Goal: Task Accomplishment & Management: Manage account settings

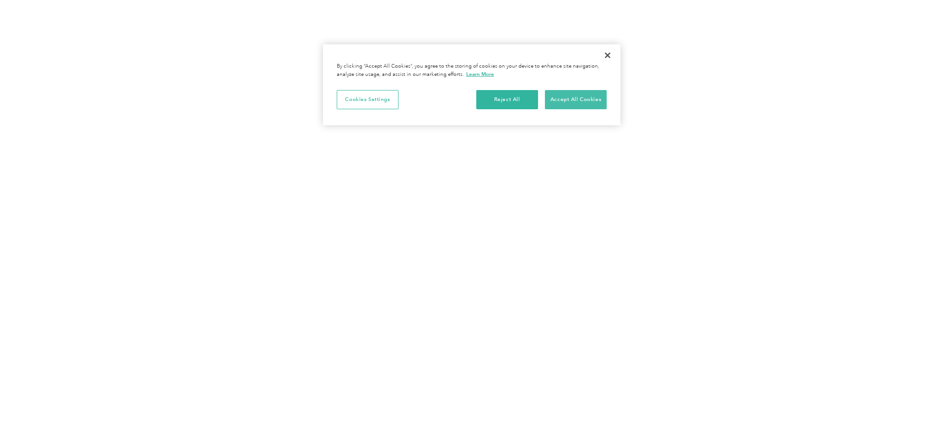
scroll to position [0, 1]
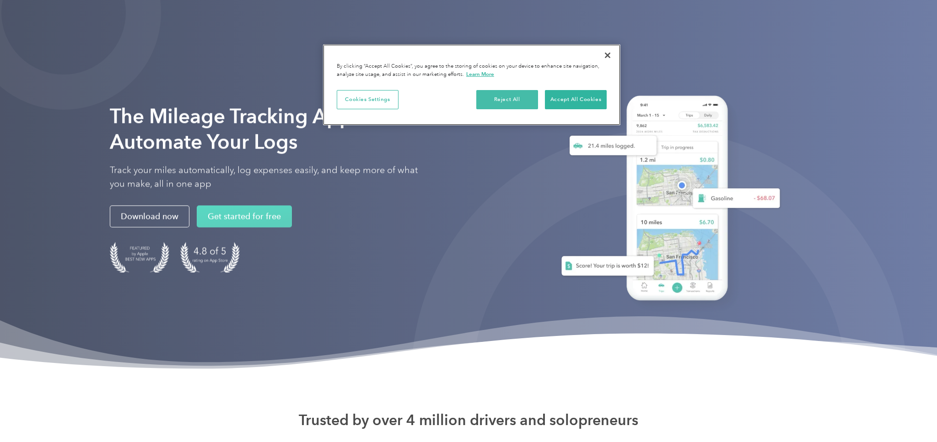
click at [501, 96] on button "Reject All" at bounding box center [507, 99] width 62 height 19
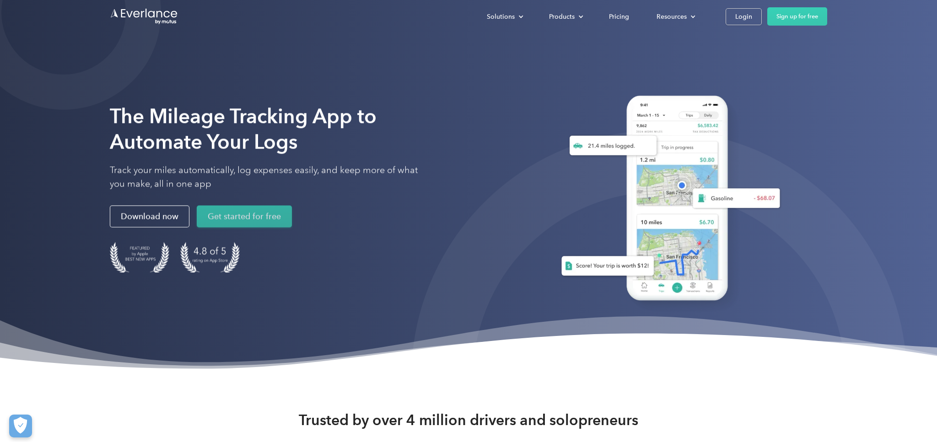
scroll to position [0, 0]
click at [271, 216] on link "Get started for free" at bounding box center [244, 217] width 95 height 22
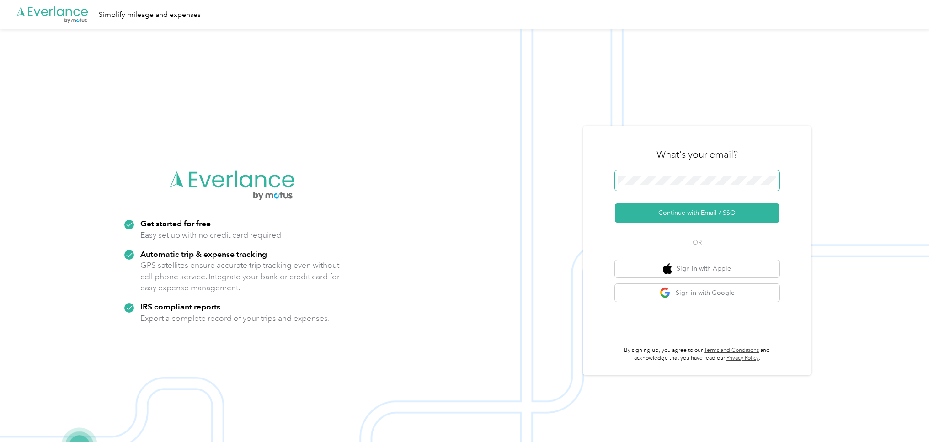
click at [701, 213] on button "Continue with Email / SSO" at bounding box center [697, 213] width 165 height 19
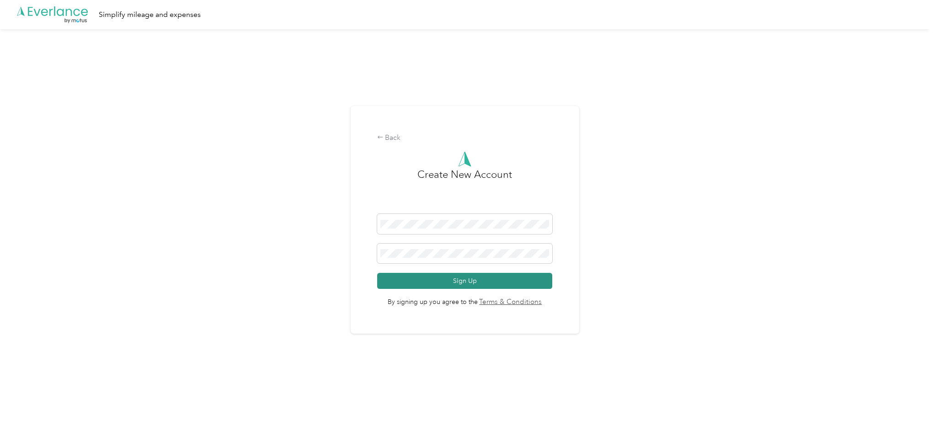
click at [474, 285] on button "Sign Up" at bounding box center [465, 281] width 176 height 16
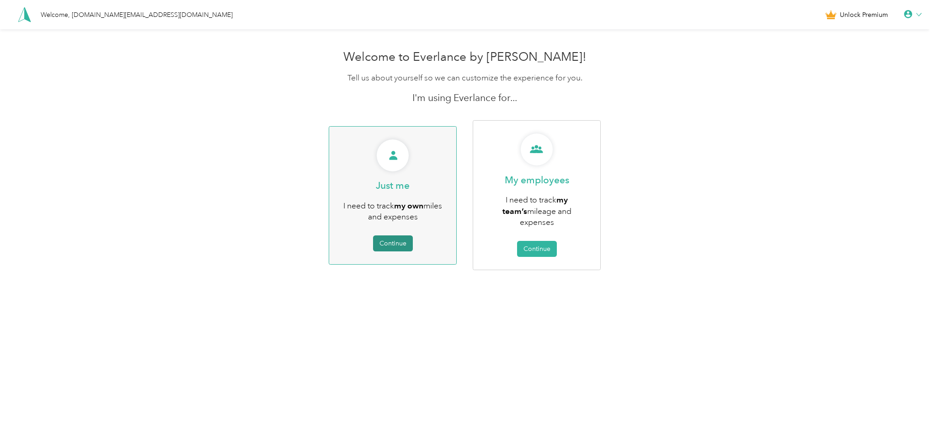
click at [405, 239] on button "Continue" at bounding box center [393, 244] width 40 height 16
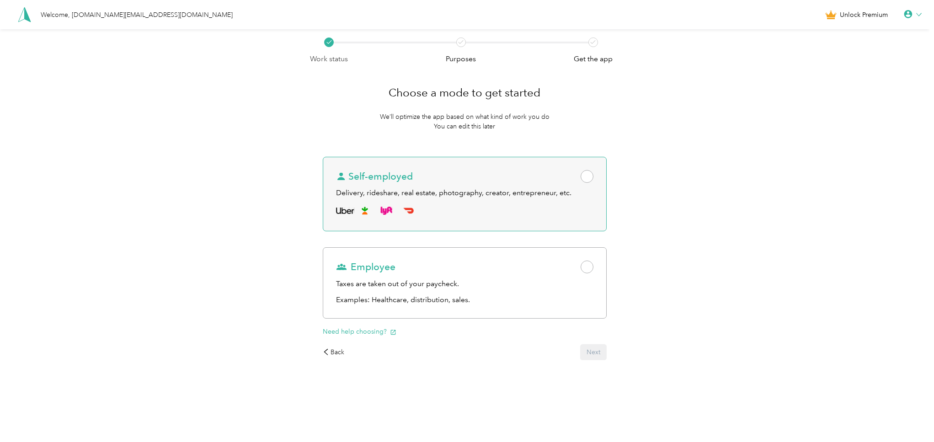
click at [588, 180] on span at bounding box center [587, 176] width 13 height 13
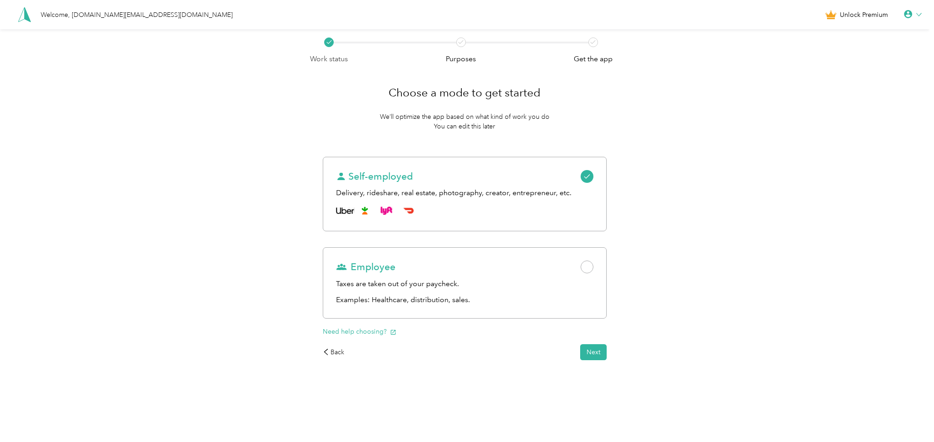
drag, startPoint x: 596, startPoint y: 355, endPoint x: 573, endPoint y: 350, distance: 22.9
click at [596, 355] on button "Next" at bounding box center [593, 352] width 27 height 16
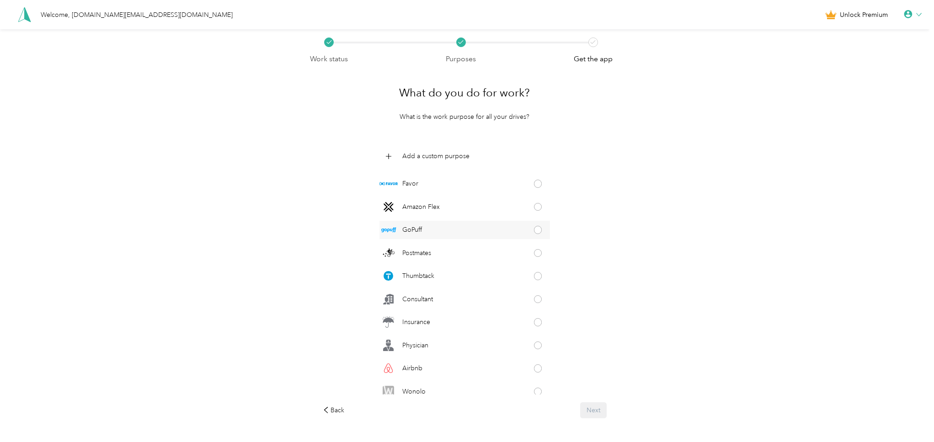
scroll to position [212, 0]
click at [542, 293] on span at bounding box center [538, 294] width 8 height 8
drag, startPoint x: 606, startPoint y: 414, endPoint x: 511, endPoint y: 367, distance: 105.8
click at [605, 413] on button "Next" at bounding box center [593, 410] width 27 height 16
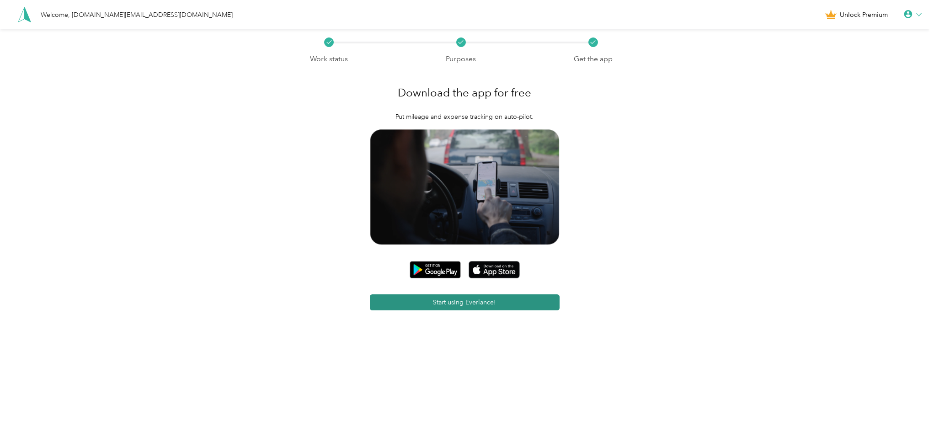
click at [439, 305] on button "Start using Everlance!" at bounding box center [464, 303] width 189 height 16
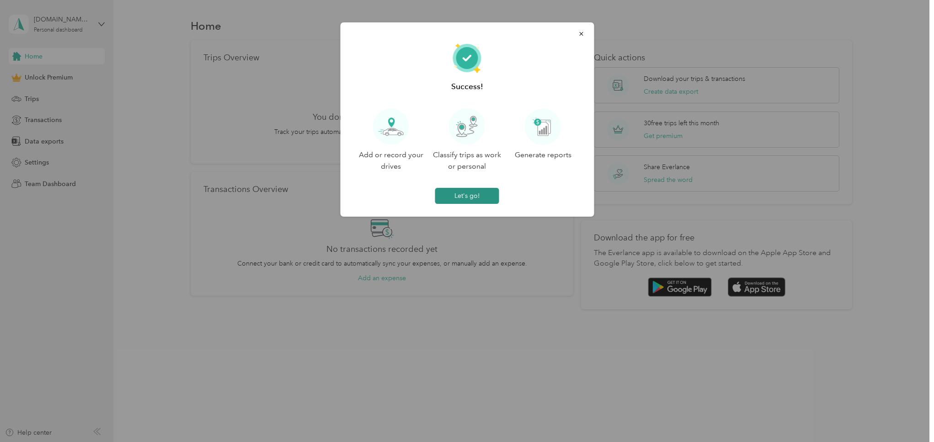
click at [465, 196] on button "Let's go!" at bounding box center [467, 196] width 64 height 16
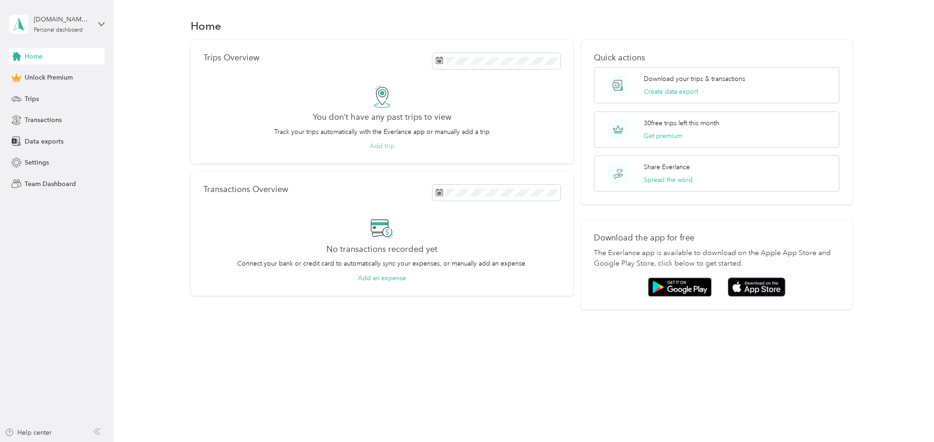
click at [388, 148] on button "Add trip" at bounding box center [382, 146] width 25 height 10
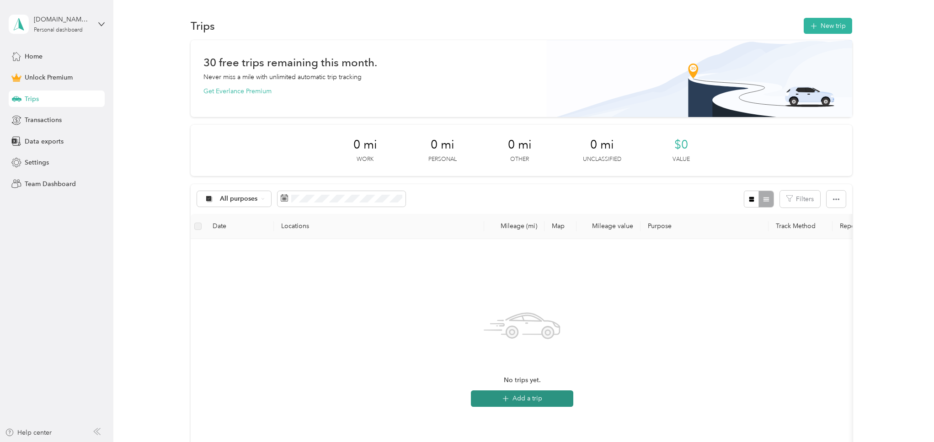
click at [531, 398] on button "Add a trip" at bounding box center [522, 399] width 102 height 16
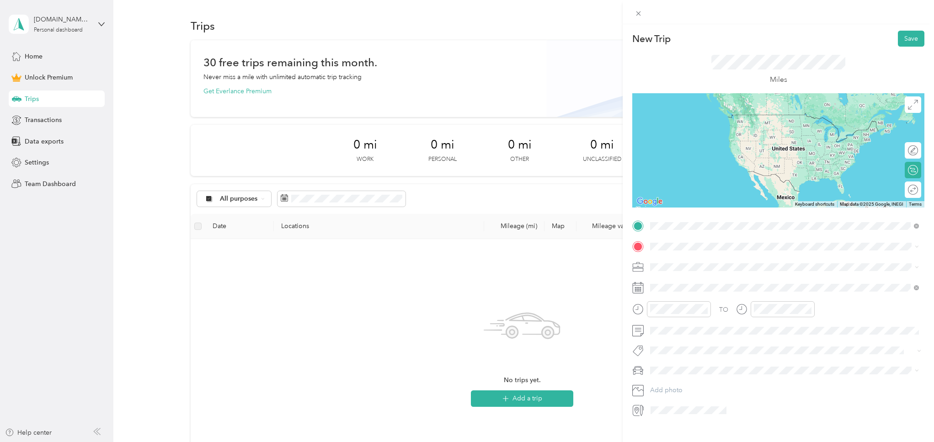
click at [698, 263] on span "511 Sun Park Drive Friendswood, Texas 77546, United States" at bounding box center [713, 259] width 91 height 8
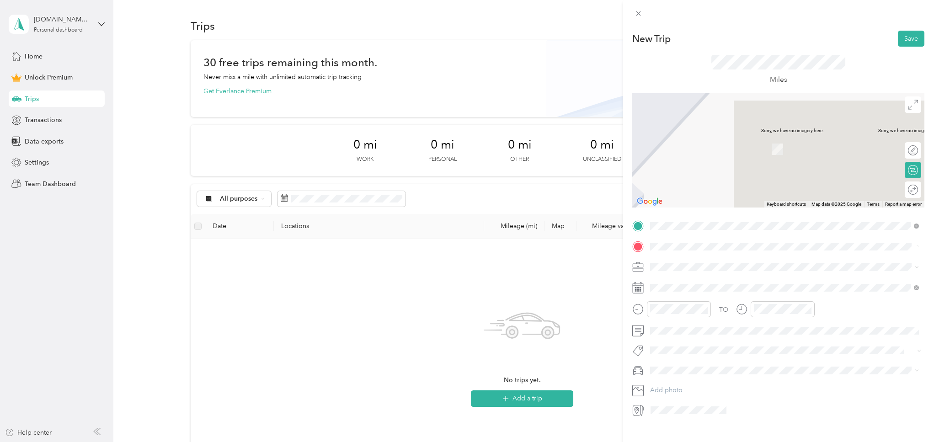
click at [759, 282] on span "9999 Veterans Memorial Drive Houston, Texas 77038, United States" at bounding box center [713, 278] width 91 height 8
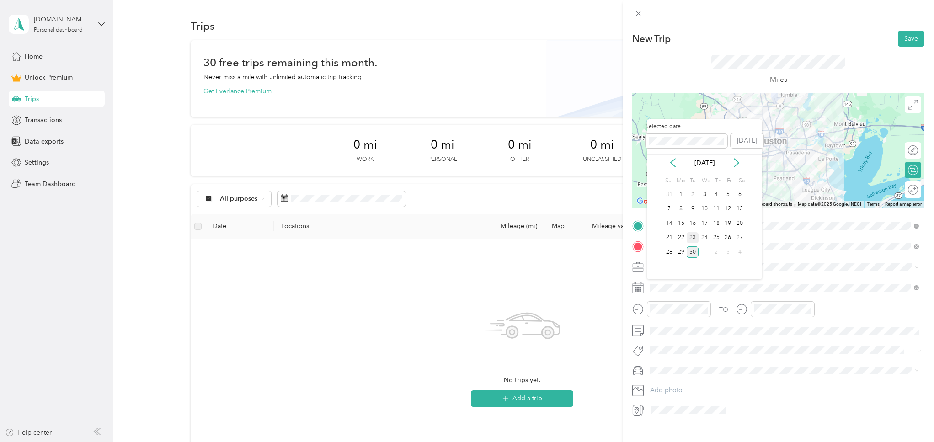
click at [690, 237] on div "23" at bounding box center [693, 237] width 12 height 11
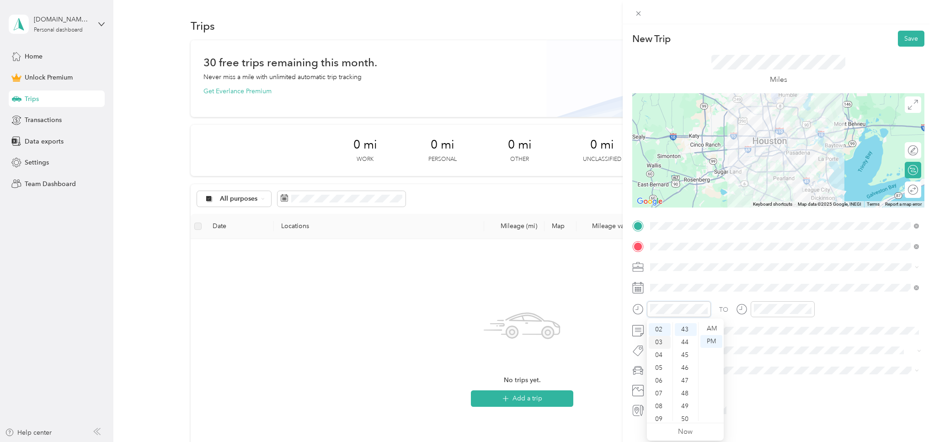
scroll to position [18, 0]
drag, startPoint x: 707, startPoint y: 328, endPoint x: 673, endPoint y: 343, distance: 37.1
click at [707, 328] on div "AM" at bounding box center [712, 328] width 22 height 13
click at [658, 362] on div "07" at bounding box center [660, 363] width 22 height 13
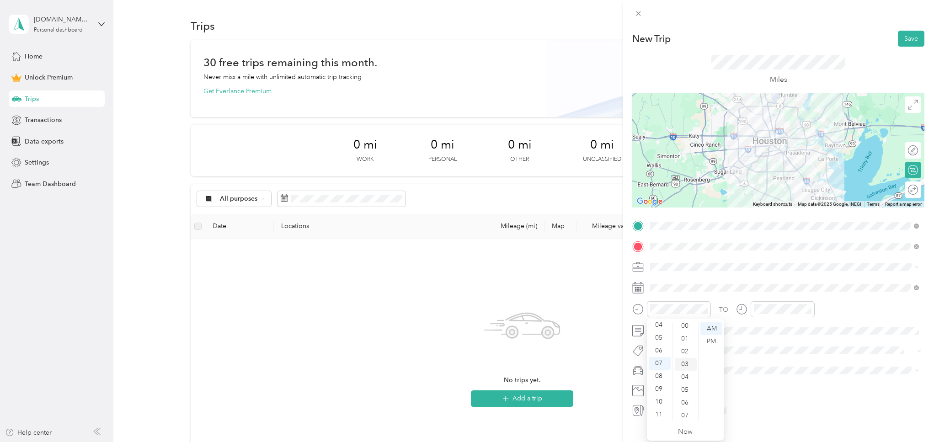
scroll to position [0, 0]
click at [687, 331] on div "00" at bounding box center [686, 328] width 22 height 13
click at [766, 395] on div "07" at bounding box center [763, 393] width 22 height 13
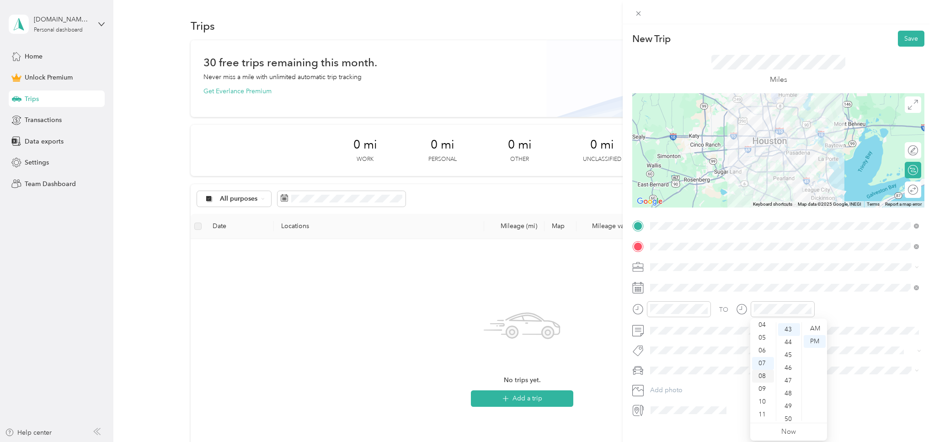
click at [764, 376] on div "08" at bounding box center [763, 376] width 22 height 13
click at [793, 330] on div "30" at bounding box center [789, 330] width 22 height 13
click at [812, 329] on div "AM" at bounding box center [815, 328] width 22 height 13
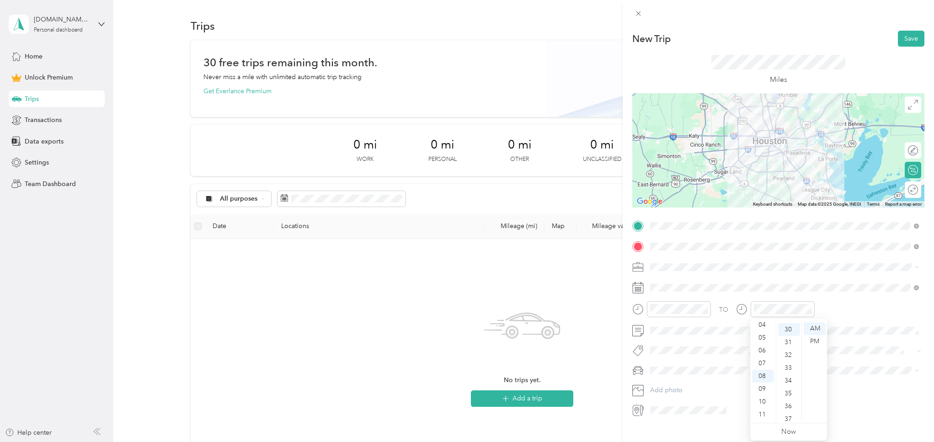
click at [850, 313] on div "TO" at bounding box center [779, 312] width 292 height 22
click at [918, 267] on icon at bounding box center [917, 268] width 3 height 2
click at [683, 311] on div "Consultant" at bounding box center [785, 315] width 263 height 10
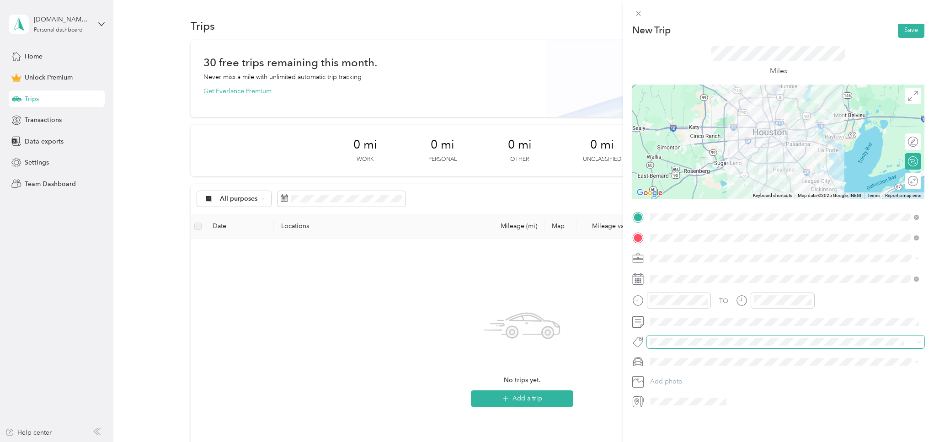
scroll to position [11, 0]
click at [912, 29] on button "Save" at bounding box center [911, 30] width 27 height 16
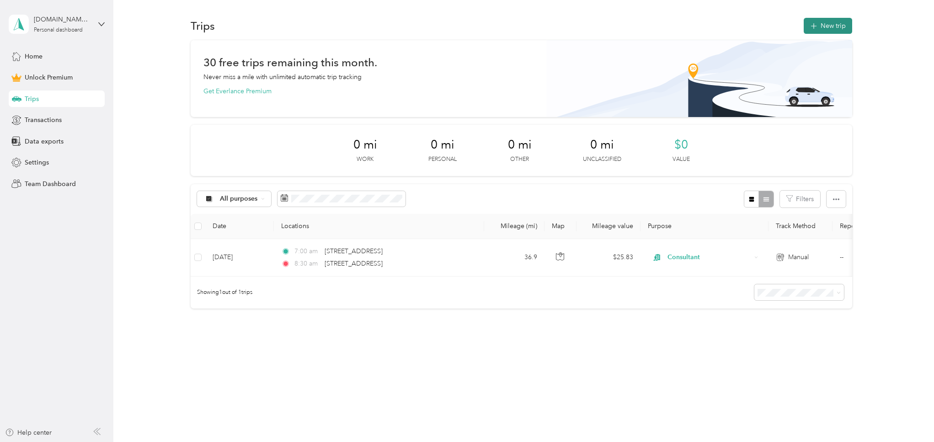
click at [829, 25] on button "New trip" at bounding box center [828, 26] width 48 height 16
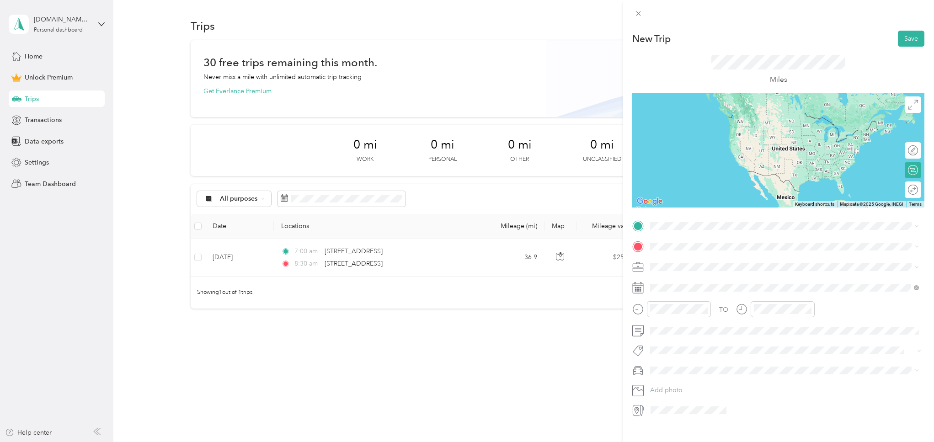
click at [684, 257] on span "9999 Veterans Memorial Drive Houston, Texas 77038, United States" at bounding box center [713, 255] width 91 height 8
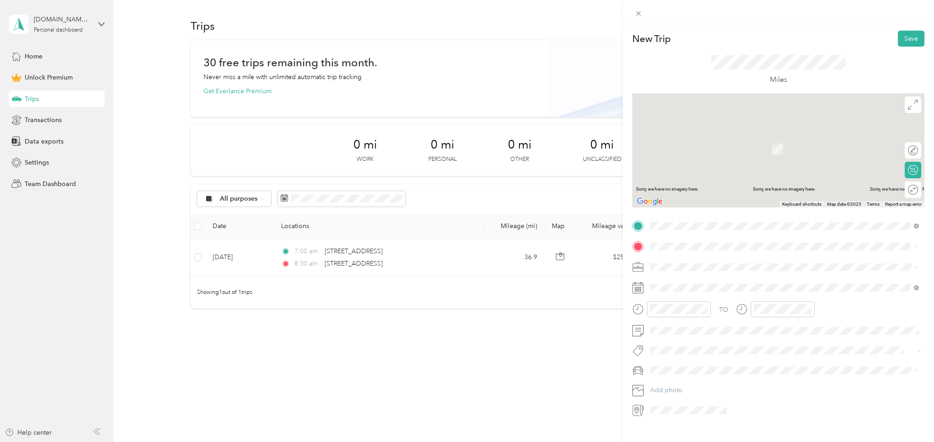
click at [694, 302] on span "511 Sun Park Drive Friendswood, Texas 77546, United States" at bounding box center [713, 298] width 91 height 8
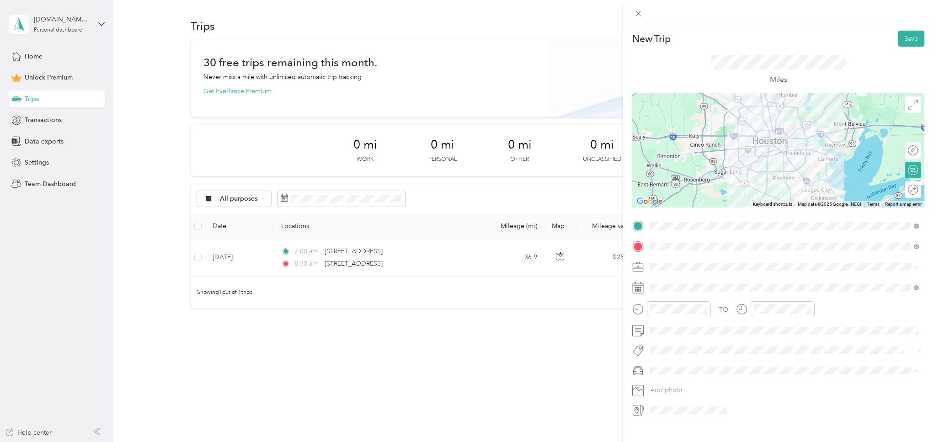
click at [680, 317] on li "Consultant" at bounding box center [784, 315] width 275 height 16
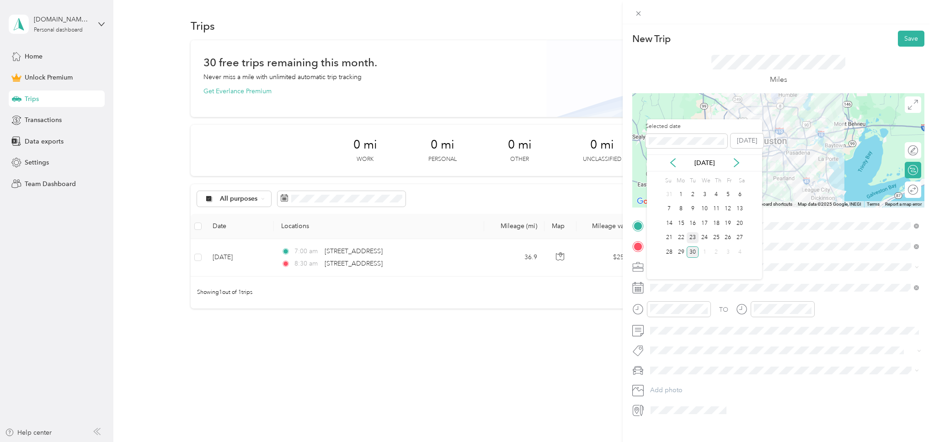
click at [696, 238] on div "23" at bounding box center [693, 237] width 12 height 11
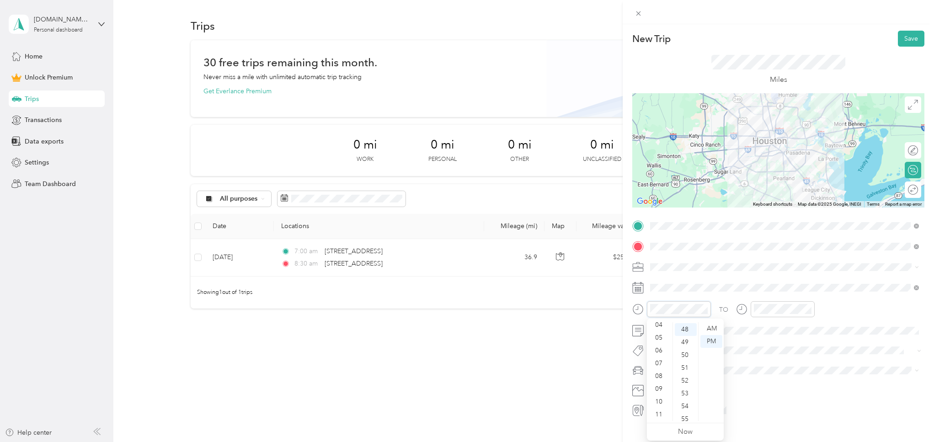
scroll to position [55, 0]
click at [658, 398] on div "10" at bounding box center [660, 402] width 22 height 13
drag, startPoint x: 686, startPoint y: 327, endPoint x: 703, endPoint y: 327, distance: 16.9
click at [687, 327] on div "00" at bounding box center [686, 328] width 22 height 13
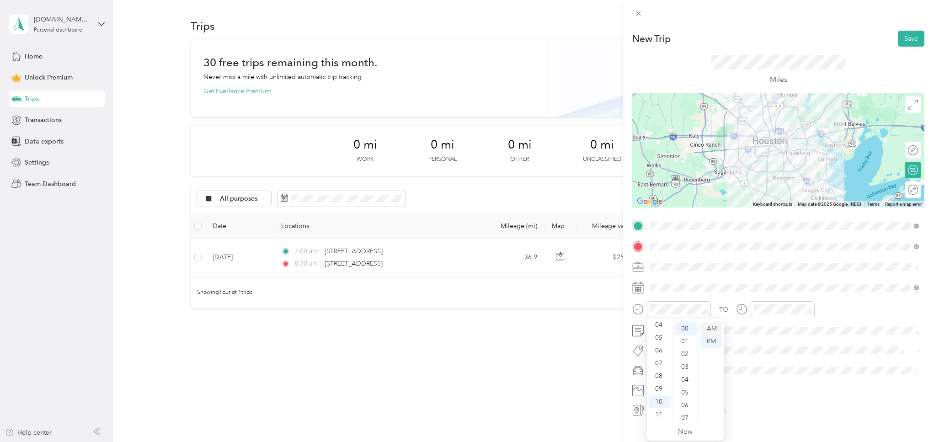
click at [715, 328] on div "AM" at bounding box center [712, 328] width 22 height 13
click at [656, 414] on div "11" at bounding box center [660, 414] width 22 height 13
click at [655, 402] on div "10" at bounding box center [660, 402] width 22 height 13
drag, startPoint x: 762, startPoint y: 419, endPoint x: 774, endPoint y: 402, distance: 21.6
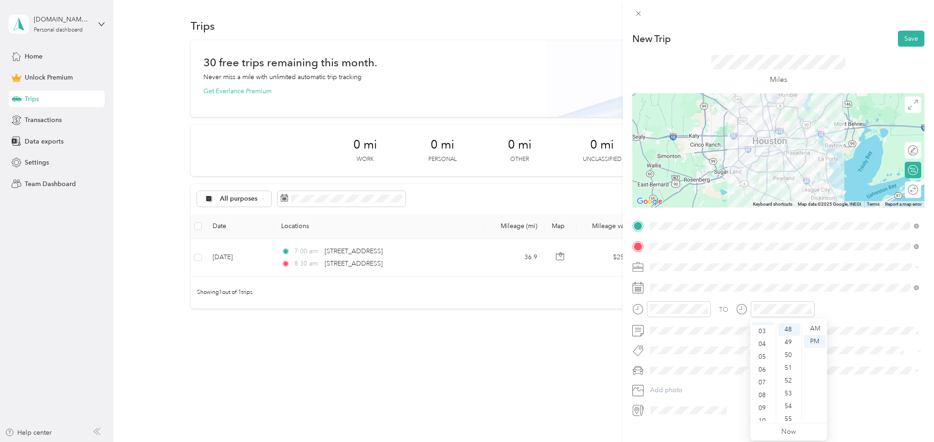
click at [762, 419] on div "10" at bounding box center [763, 421] width 22 height 13
click at [792, 331] on div "00" at bounding box center [789, 328] width 22 height 13
click at [810, 329] on div "AM" at bounding box center [815, 328] width 22 height 13
click at [763, 413] on div "11" at bounding box center [763, 414] width 22 height 13
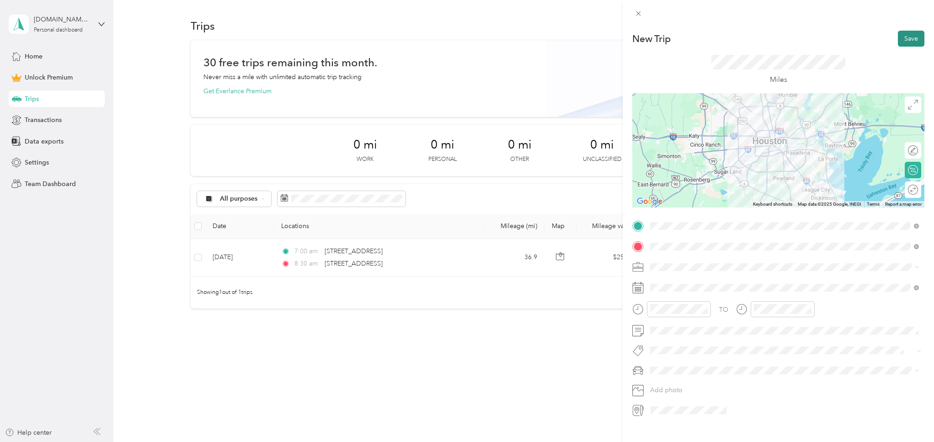
click at [912, 38] on button "Save" at bounding box center [911, 39] width 27 height 16
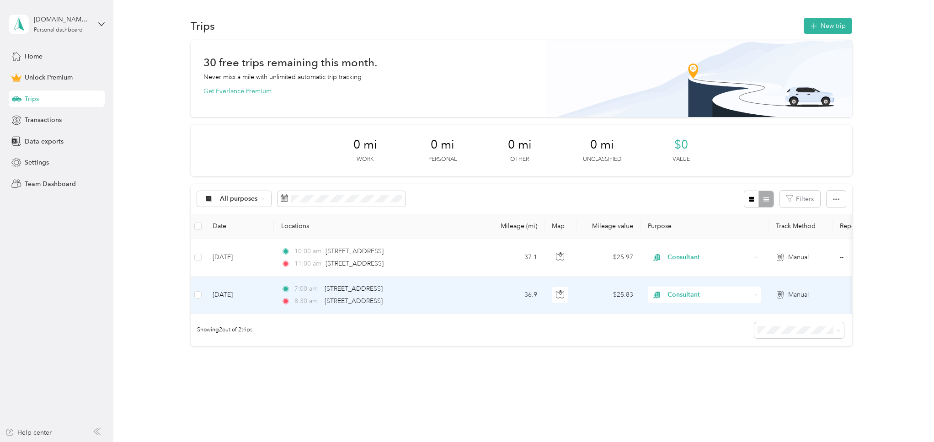
click at [842, 295] on td "--" at bounding box center [874, 296] width 83 height 38
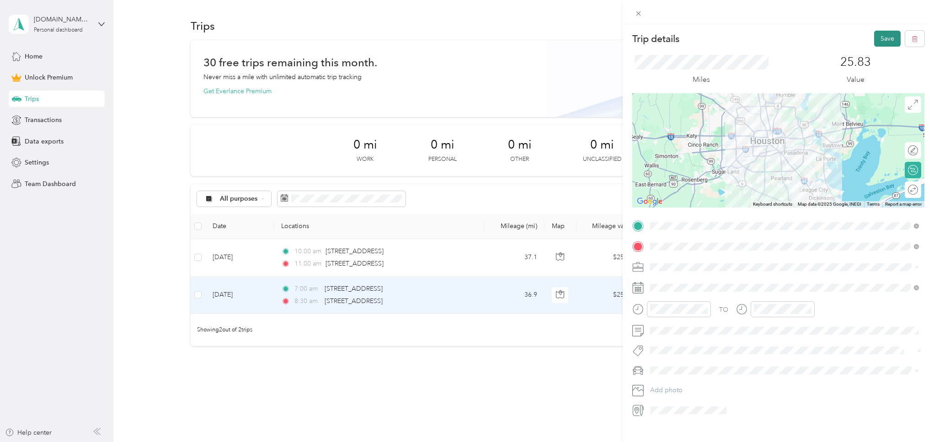
click at [888, 42] on button "Save" at bounding box center [888, 39] width 27 height 16
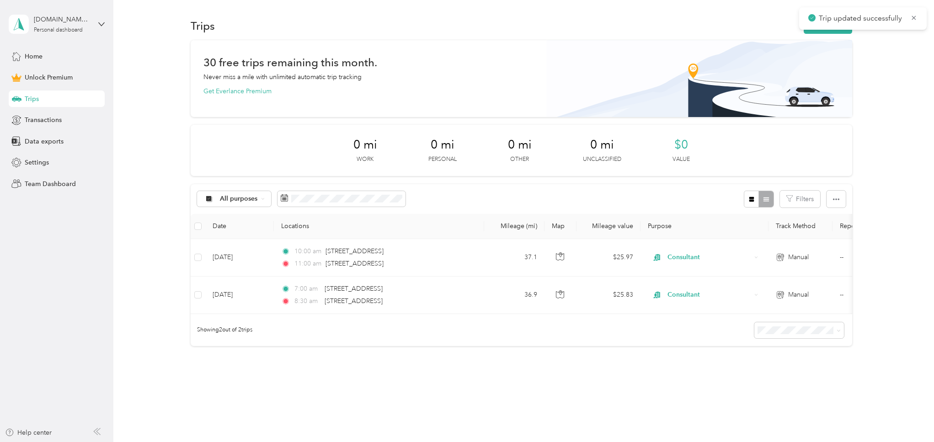
click at [727, 28] on div "Trips New trip" at bounding box center [521, 25] width 661 height 19
click at [84, 26] on div "set.apart.sc.llc@gmail.com Personal dashboard" at bounding box center [62, 24] width 57 height 18
click at [148, 14] on div "Trips New trip 30 free trips remaining this month. Never miss a mile with unlim…" at bounding box center [521, 214] width 816 height 428
click at [37, 161] on span "Settings" at bounding box center [37, 163] width 24 height 10
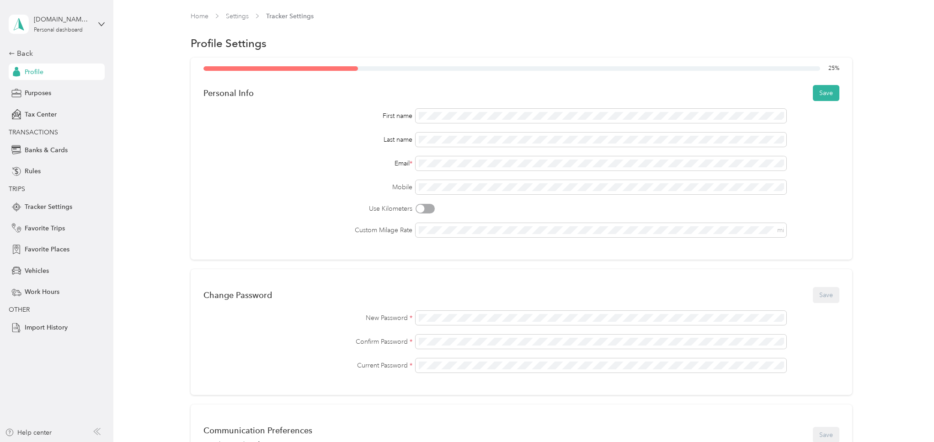
click at [308, 144] on div "Last name" at bounding box center [308, 140] width 209 height 10
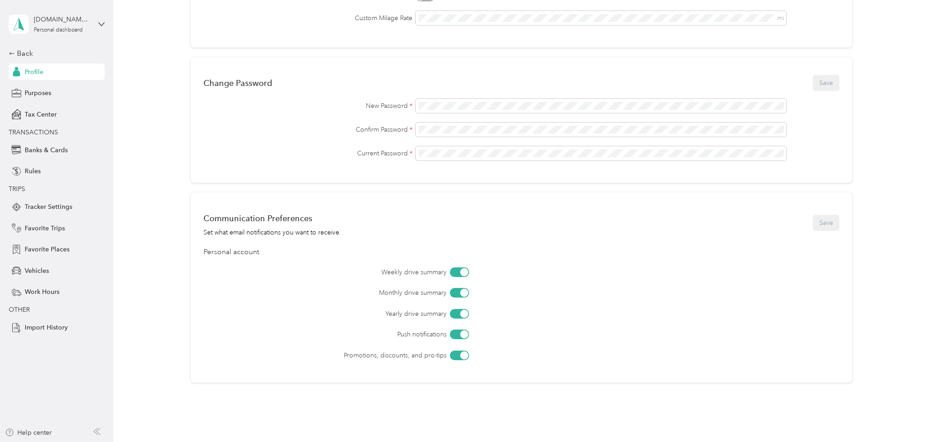
scroll to position [254, 0]
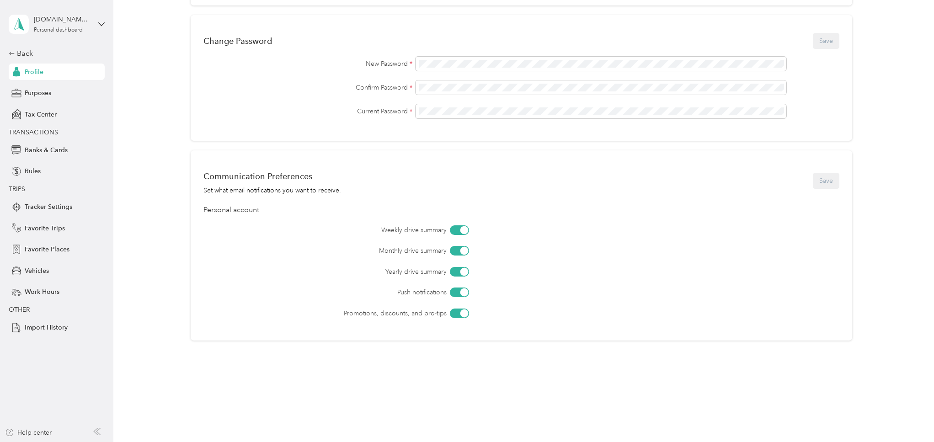
click at [458, 314] on div at bounding box center [459, 314] width 19 height 10
click at [819, 185] on button "Save" at bounding box center [826, 181] width 27 height 16
click at [32, 272] on span "Vehicles" at bounding box center [37, 271] width 24 height 10
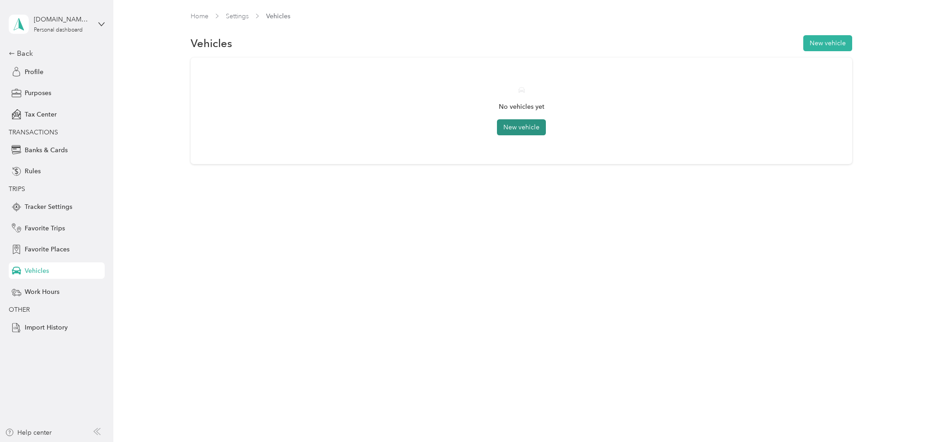
click at [517, 126] on button "New vehicle" at bounding box center [521, 127] width 49 height 16
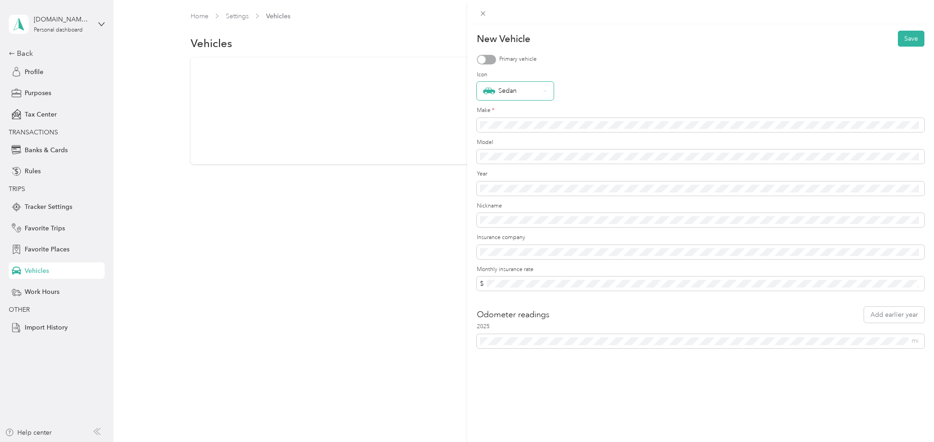
click at [508, 95] on div "Sedan" at bounding box center [511, 91] width 57 height 12
click at [492, 185] on div "Pickup" at bounding box center [515, 190] width 64 height 10
click at [915, 39] on button "Save" at bounding box center [911, 39] width 27 height 16
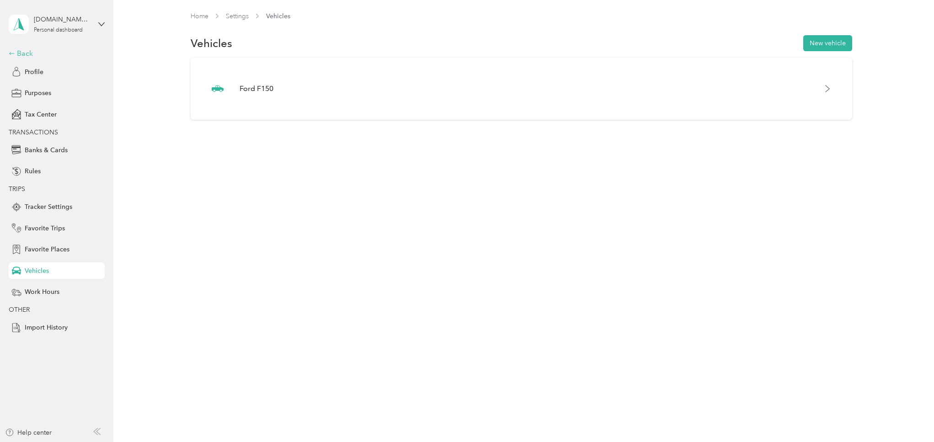
click at [25, 53] on div "Back" at bounding box center [54, 53] width 91 height 11
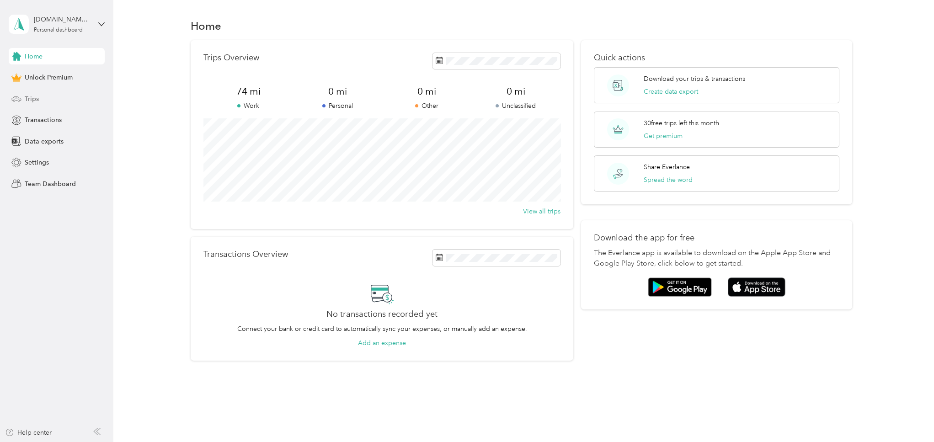
click at [39, 100] on div "Trips" at bounding box center [57, 99] width 96 height 16
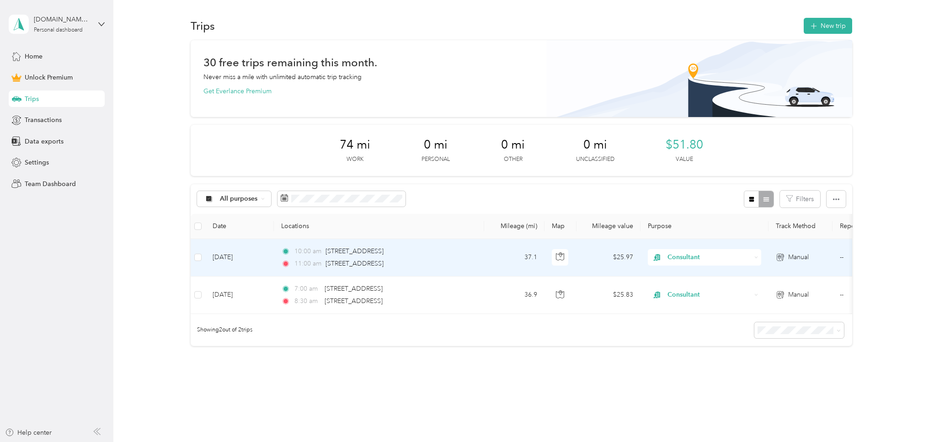
click at [843, 258] on td "--" at bounding box center [874, 258] width 83 height 38
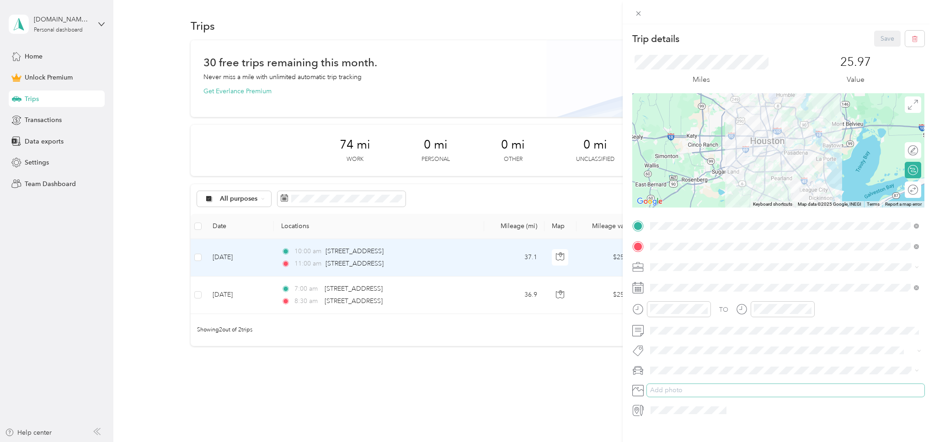
click at [681, 386] on button "Add photo" at bounding box center [786, 390] width 278 height 13
click at [666, 383] on span "Ford F150" at bounding box center [669, 383] width 30 height 8
click at [890, 42] on button "Save" at bounding box center [888, 39] width 27 height 16
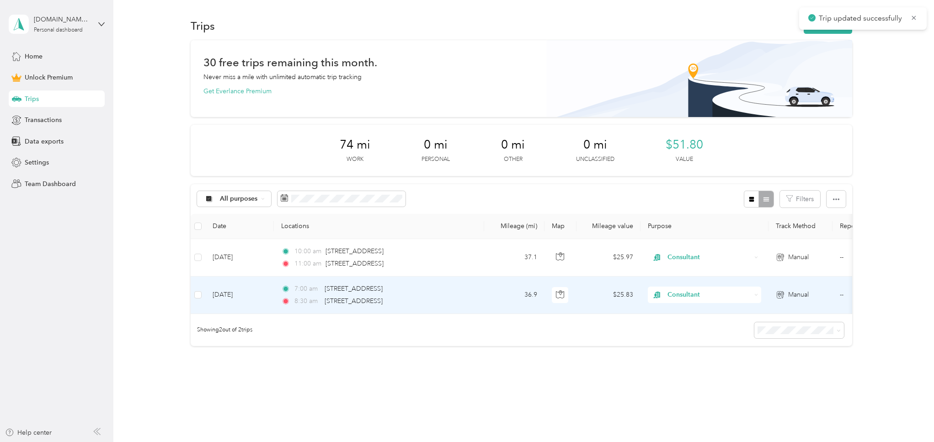
click at [840, 295] on td "--" at bounding box center [874, 296] width 83 height 38
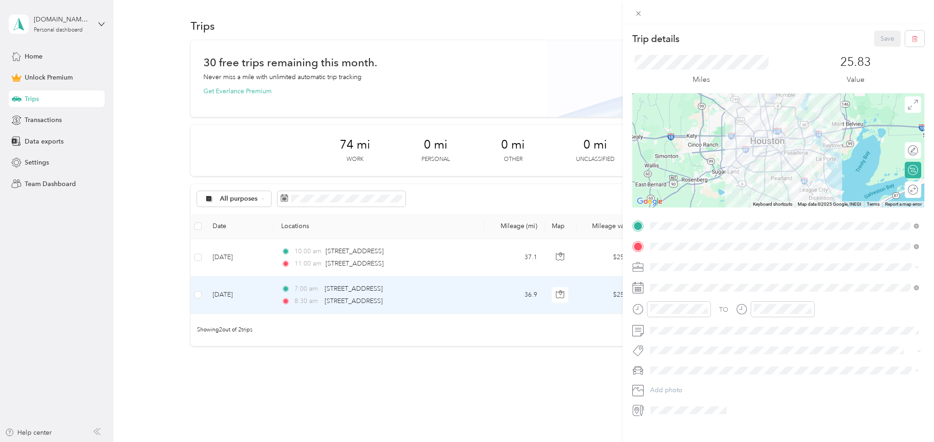
click at [671, 382] on span "Ford F150" at bounding box center [669, 386] width 30 height 8
click at [882, 38] on button "Save" at bounding box center [888, 39] width 27 height 16
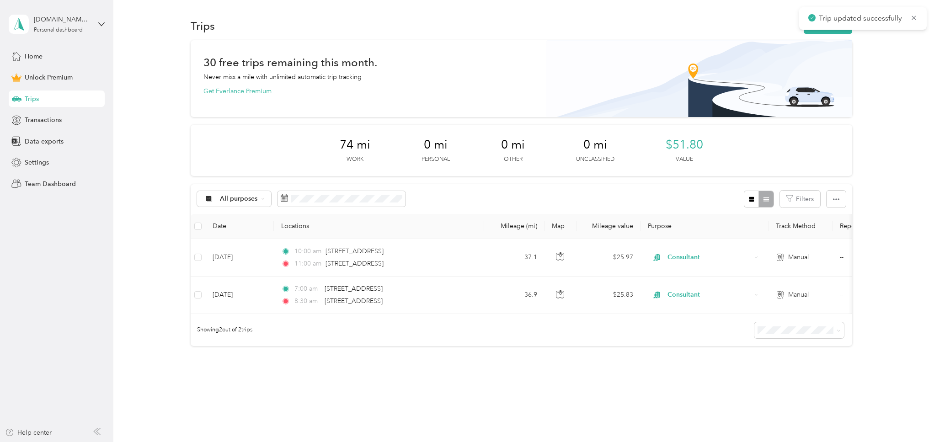
click at [881, 94] on div "30 free trips remaining this month. Never miss a mile with unlimited automatic …" at bounding box center [522, 209] width 794 height 338
click at [175, 97] on div "30 free trips remaining this month. Never miss a mile with unlimited automatic …" at bounding box center [522, 209] width 794 height 338
click at [38, 122] on span "Transactions" at bounding box center [43, 120] width 37 height 10
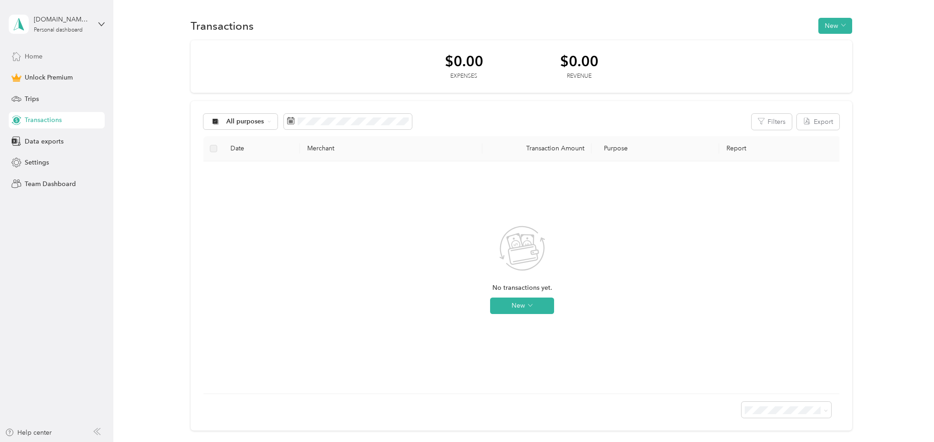
click at [35, 58] on span "Home" at bounding box center [34, 57] width 18 height 10
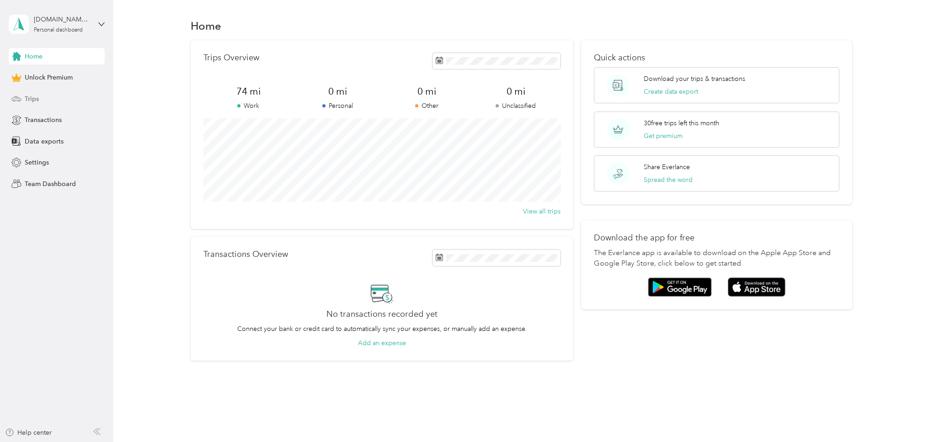
click at [38, 100] on span "Trips" at bounding box center [32, 99] width 14 height 10
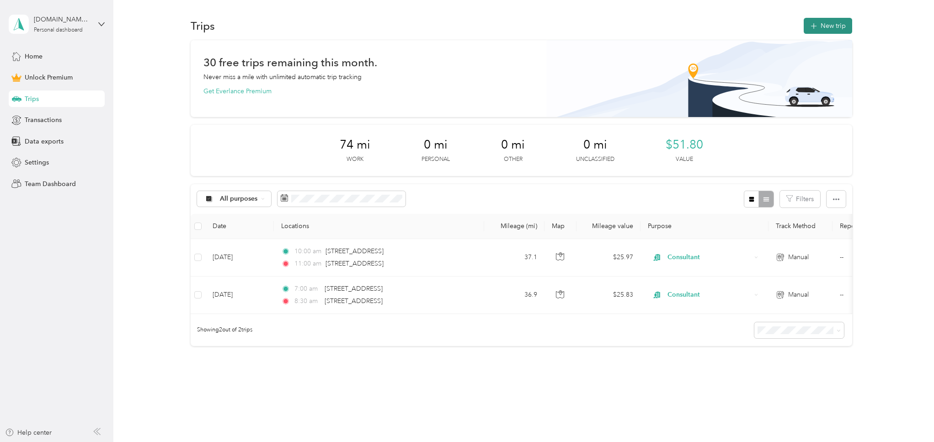
click at [837, 27] on button "New trip" at bounding box center [828, 26] width 48 height 16
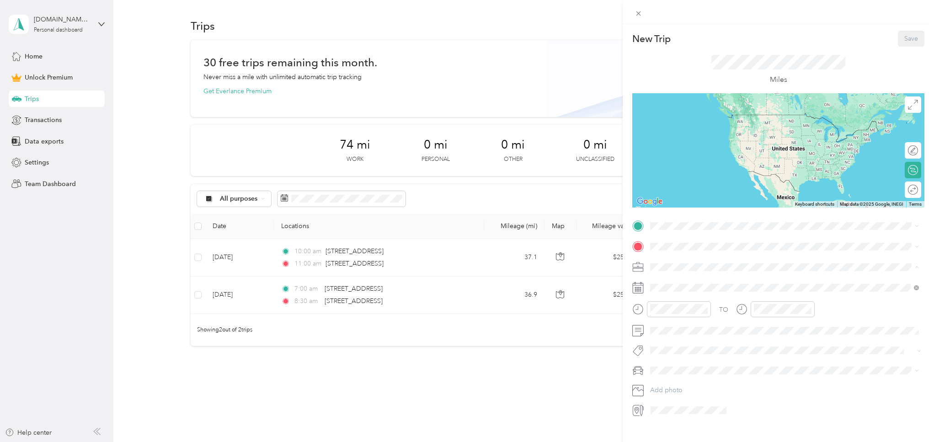
click at [670, 316] on li "Consultant" at bounding box center [784, 315] width 275 height 16
click at [704, 309] on icon "close-circle" at bounding box center [705, 309] width 6 height 6
drag, startPoint x: 715, startPoint y: 327, endPoint x: 664, endPoint y: 342, distance: 52.7
click at [715, 327] on div "AM" at bounding box center [712, 328] width 22 height 13
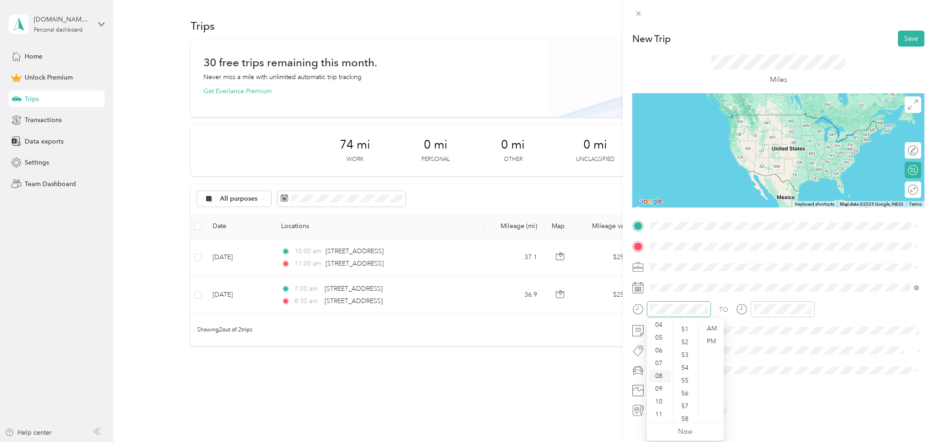
scroll to position [55, 0]
click at [660, 378] on div "08" at bounding box center [660, 376] width 22 height 13
click at [660, 365] on div "07" at bounding box center [660, 363] width 22 height 13
click at [685, 355] on div "30" at bounding box center [686, 355] width 22 height 13
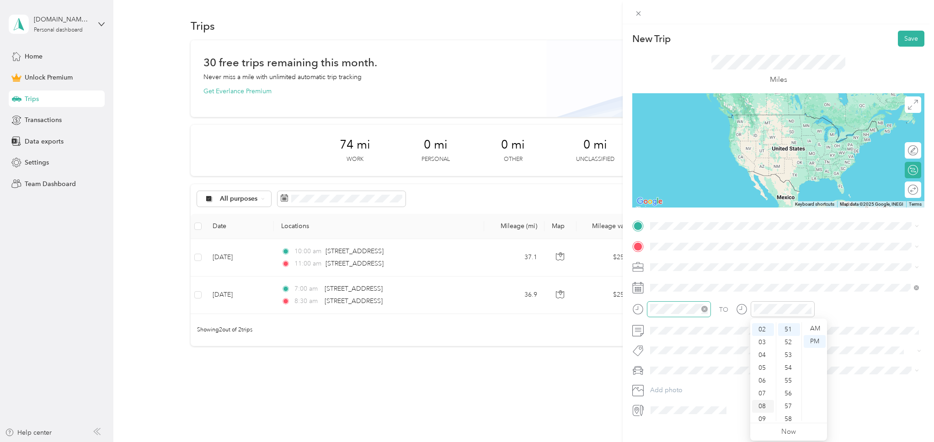
click at [762, 402] on div "08" at bounding box center [763, 406] width 22 height 13
drag, startPoint x: 791, startPoint y: 332, endPoint x: 811, endPoint y: 328, distance: 20.9
click at [792, 332] on div "30" at bounding box center [789, 329] width 22 height 13
click at [815, 328] on div "AM" at bounding box center [815, 328] width 22 height 13
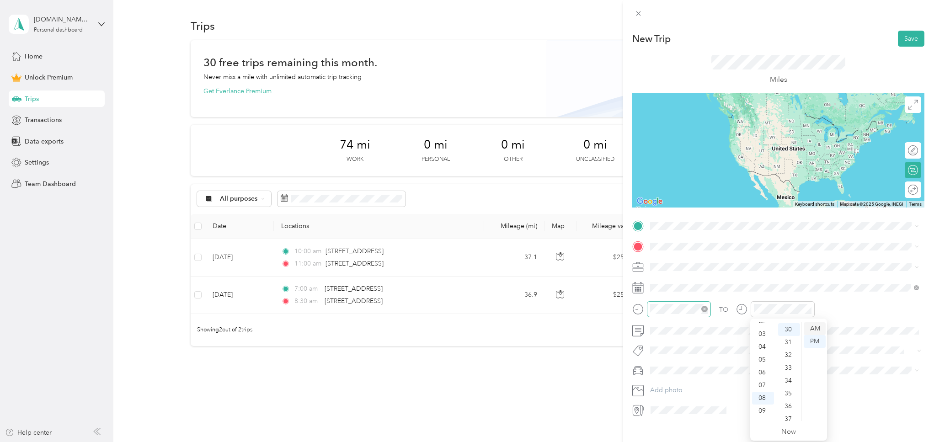
scroll to position [55, 0]
click at [676, 383] on span "Ford F150" at bounding box center [669, 385] width 30 height 8
click at [706, 258] on span "511 Sun Park Drive Friendswood, Texas 77546, United States" at bounding box center [713, 257] width 91 height 8
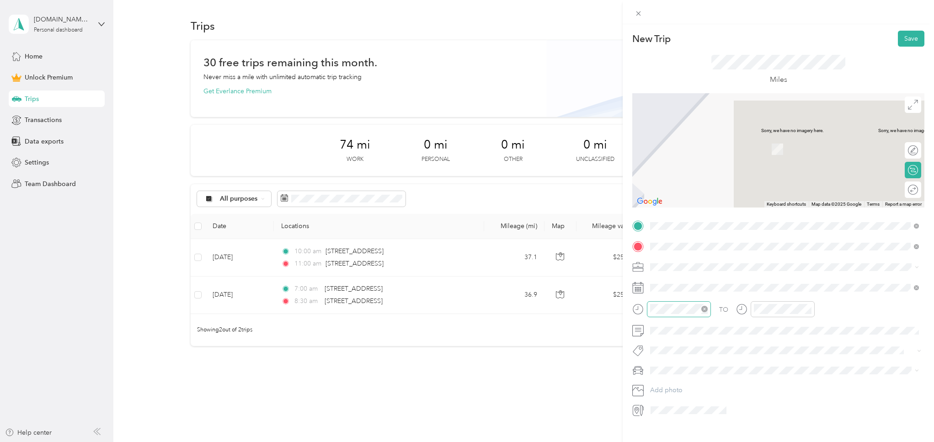
click at [714, 278] on span "2340 Bluebonnet Boulevard Houston, Texas 77030, United States" at bounding box center [713, 279] width 91 height 8
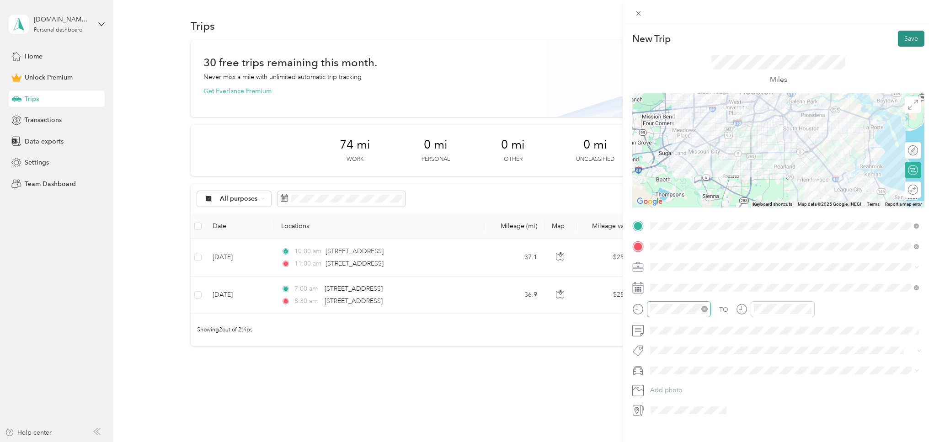
click at [909, 41] on button "Save" at bounding box center [911, 39] width 27 height 16
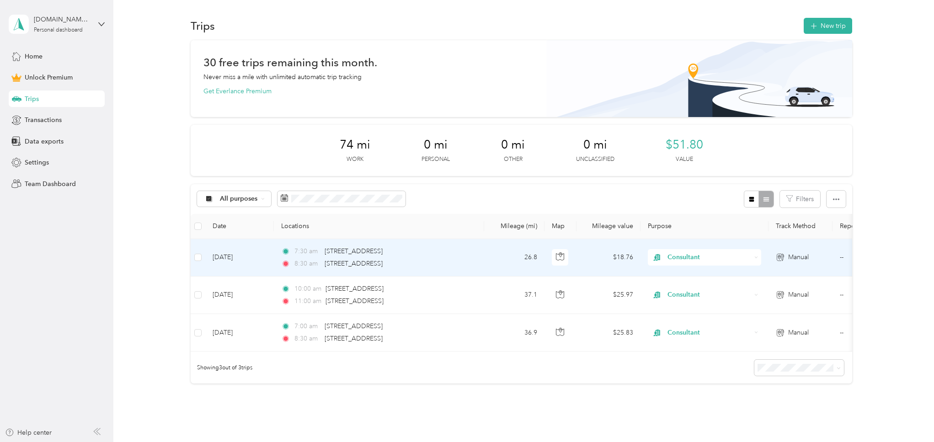
click at [840, 256] on td "--" at bounding box center [874, 258] width 83 height 38
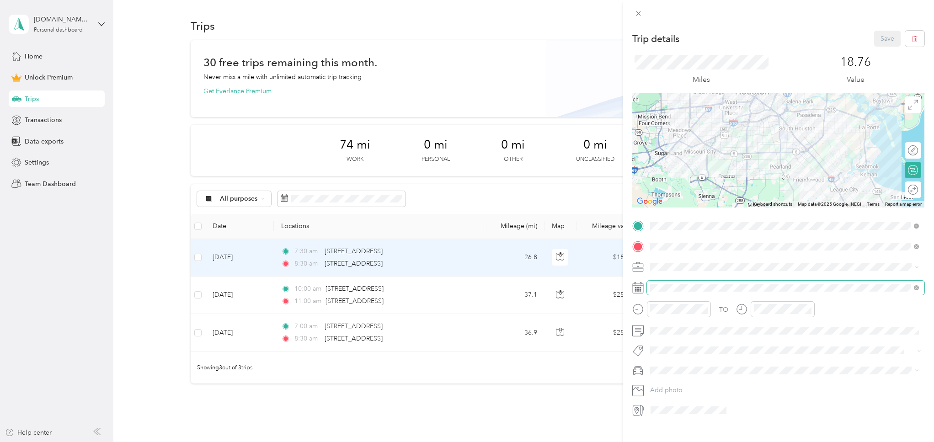
click at [681, 291] on span at bounding box center [786, 288] width 278 height 14
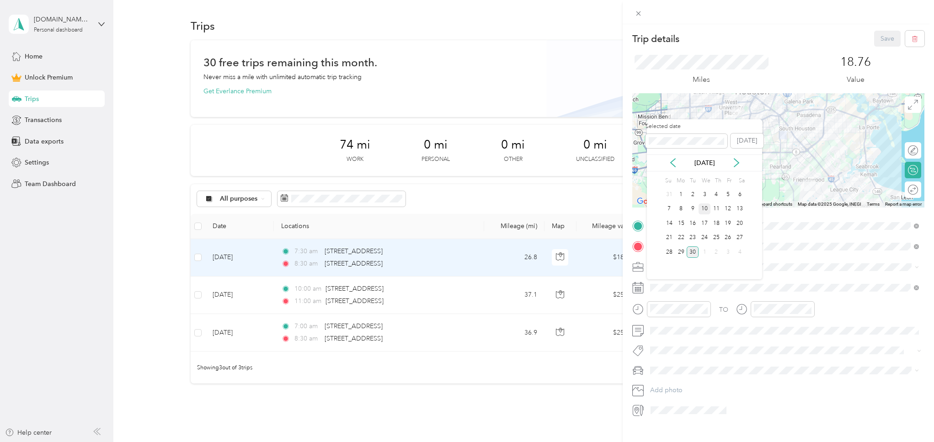
click at [705, 209] on div "10" at bounding box center [705, 209] width 12 height 11
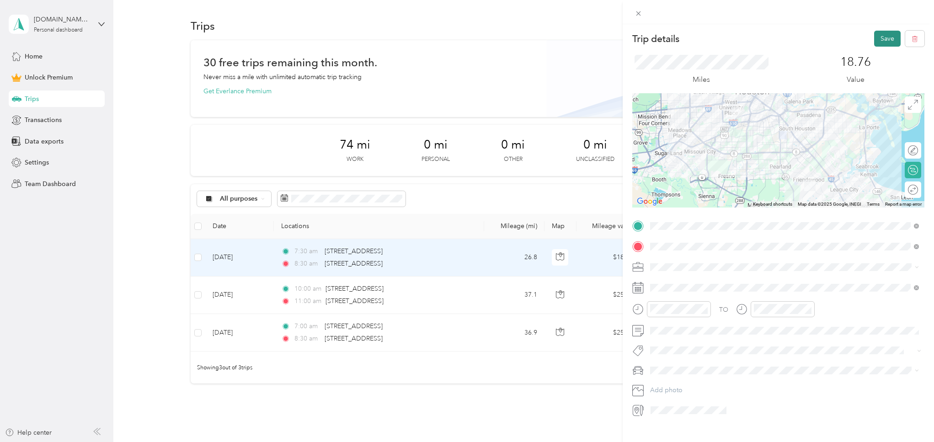
click at [885, 40] on button "Save" at bounding box center [888, 39] width 27 height 16
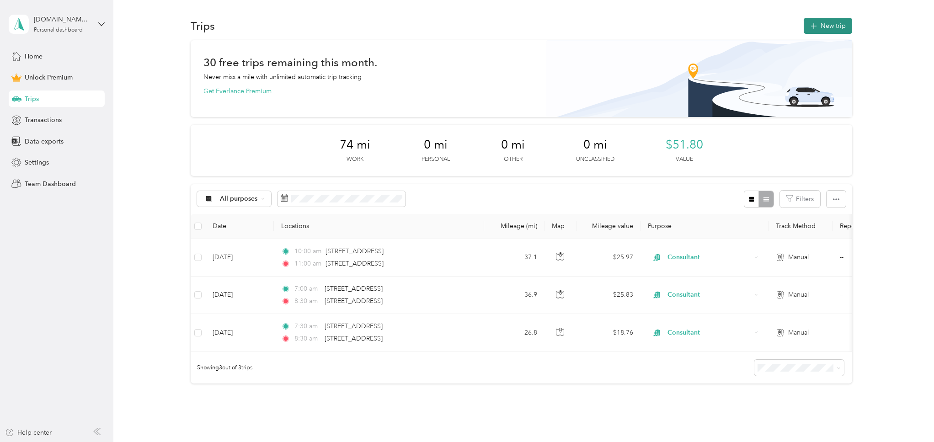
click at [842, 29] on button "New trip" at bounding box center [828, 26] width 48 height 16
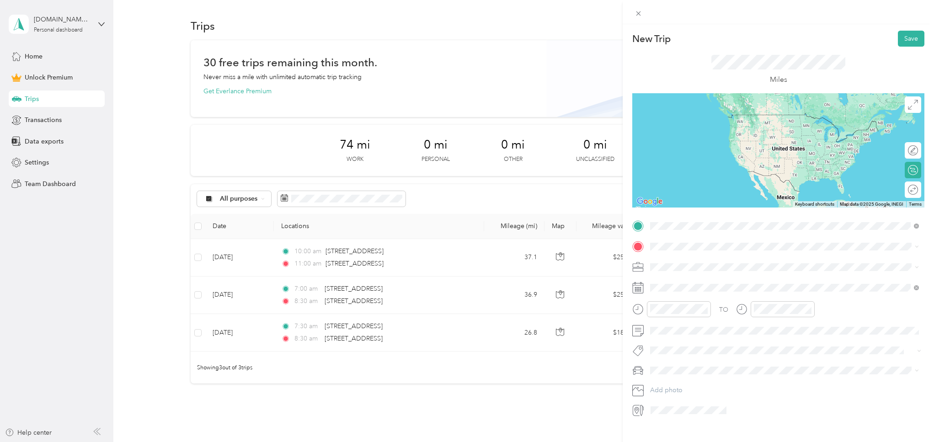
click at [756, 256] on span "2340 Bluebonnet Boulevard Houston, Texas 77030, United States" at bounding box center [713, 259] width 91 height 8
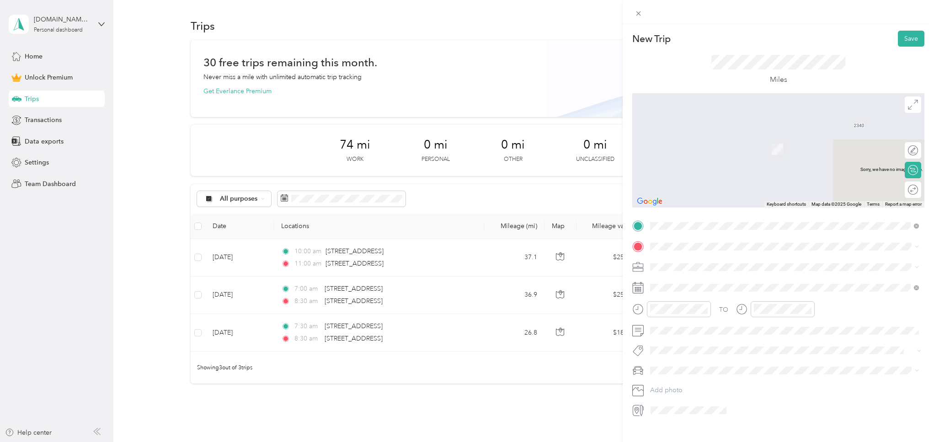
click at [747, 262] on span at bounding box center [786, 267] width 278 height 14
click at [746, 275] on span "511 Sun Park Drive Friendswood, Texas 77546, United States" at bounding box center [713, 279] width 91 height 8
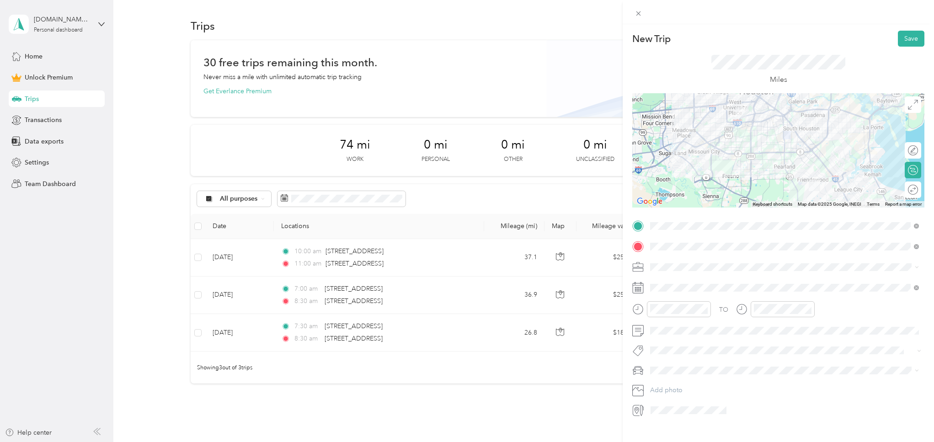
click at [700, 274] on div "TO Add photo" at bounding box center [779, 318] width 292 height 199
click at [669, 316] on div "Consultant" at bounding box center [785, 315] width 263 height 10
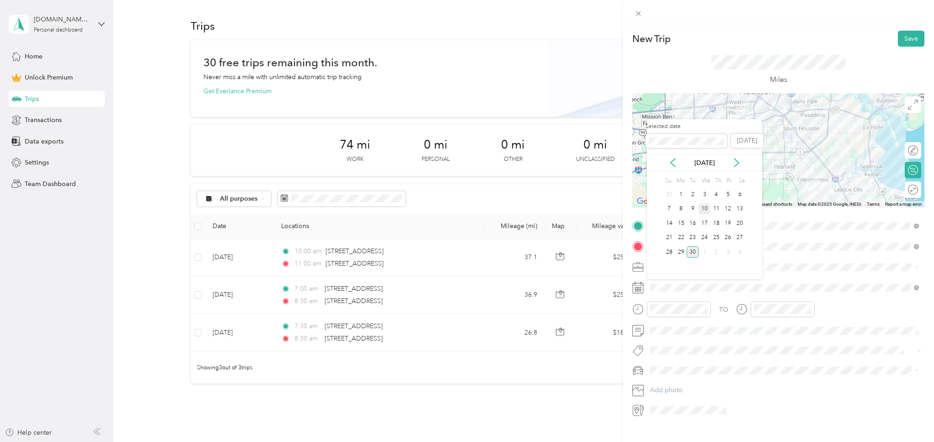
click at [704, 210] on div "10" at bounding box center [705, 209] width 12 height 11
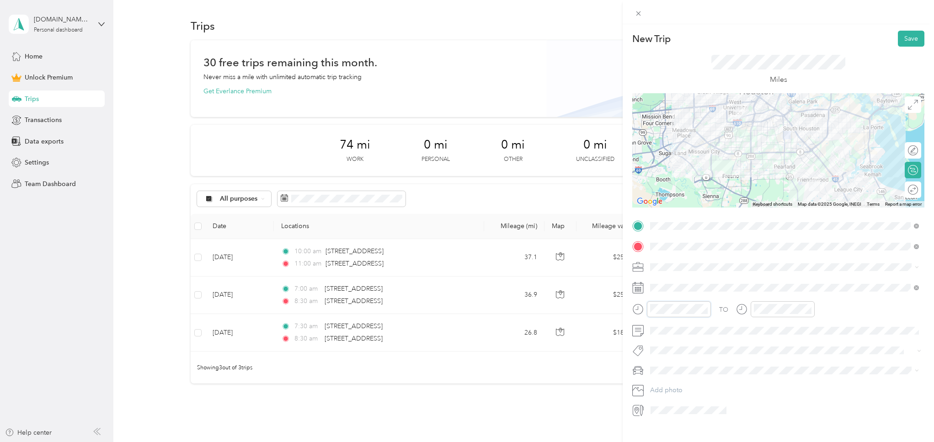
click at [639, 308] on div at bounding box center [672, 309] width 79 height 16
click at [657, 416] on div "11" at bounding box center [660, 414] width 22 height 13
click at [684, 356] on div "30" at bounding box center [686, 359] width 22 height 13
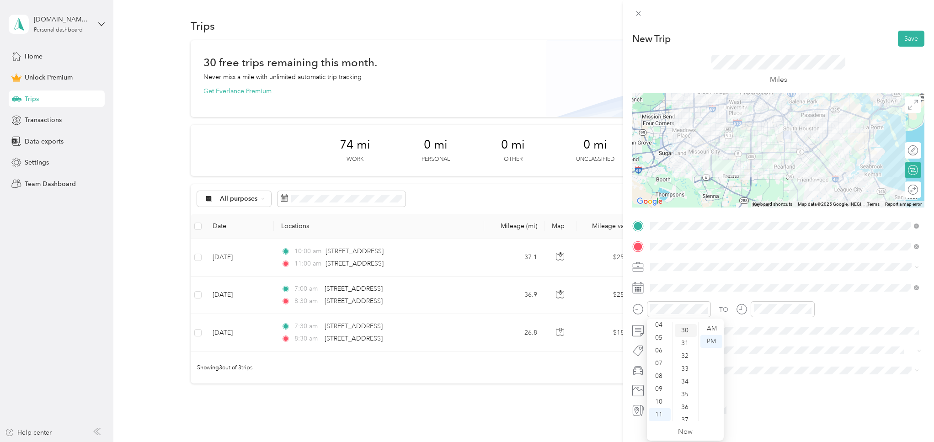
scroll to position [383, 0]
click at [713, 327] on div "AM" at bounding box center [712, 328] width 22 height 13
click at [764, 327] on div "12" at bounding box center [763, 328] width 22 height 13
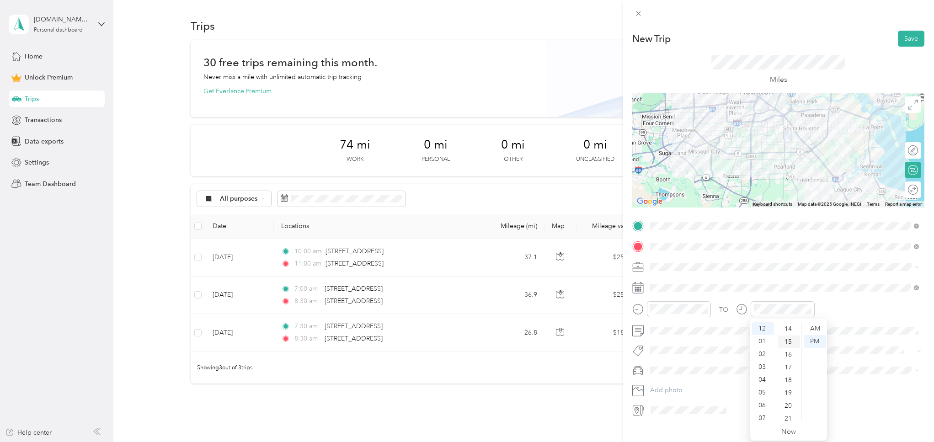
click at [790, 343] on div "15" at bounding box center [789, 342] width 22 height 13
click at [684, 386] on div "Ford F150" at bounding box center [785, 386] width 263 height 10
click at [898, 38] on button "Save" at bounding box center [911, 39] width 27 height 16
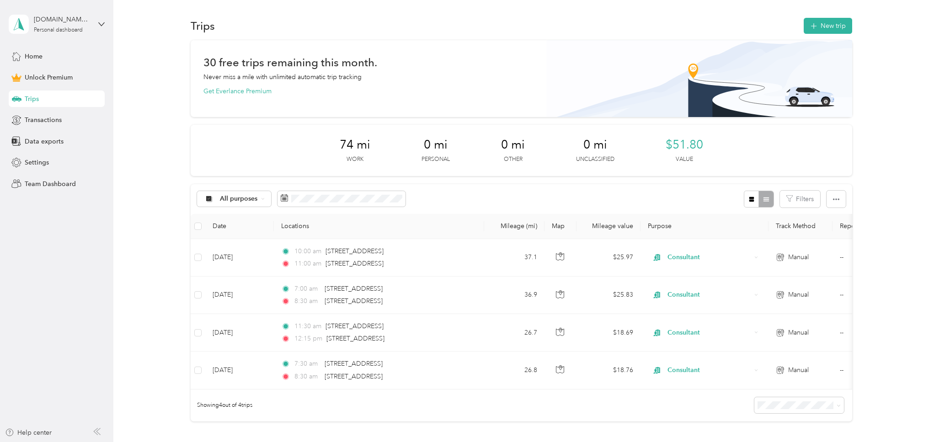
click at [313, 175] on div "74 mi Work 0 mi Personal 0 mi Other 0 mi Unclassified $51.80 Value" at bounding box center [521, 150] width 661 height 51
click at [159, 166] on div "30 free trips remaining this month. Never miss a mile with unlimited automatic …" at bounding box center [522, 246] width 794 height 413
click at [45, 61] on div "Home" at bounding box center [57, 56] width 96 height 16
